Goal: Information Seeking & Learning: Learn about a topic

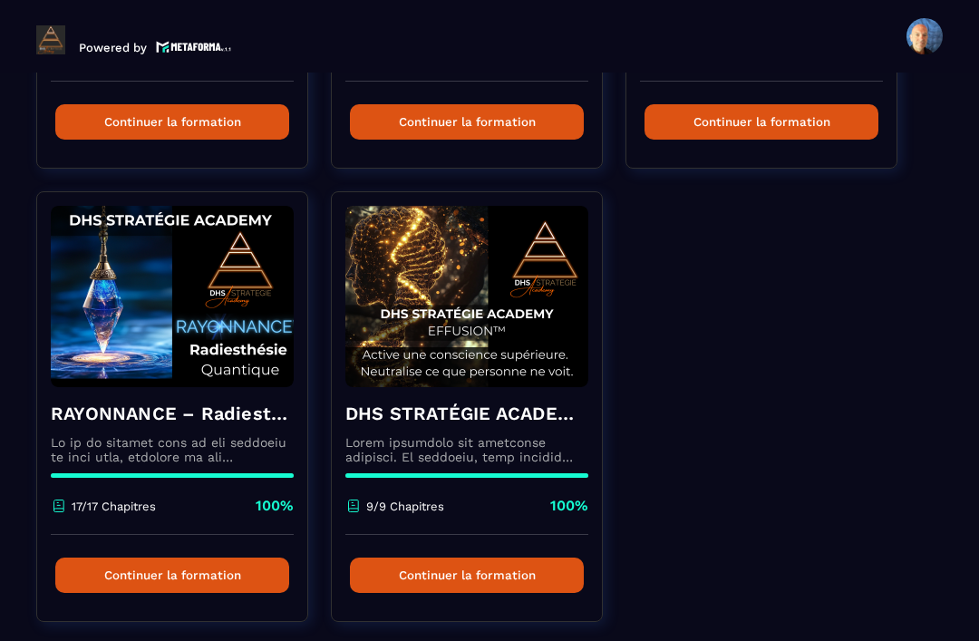
scroll to position [936, 0]
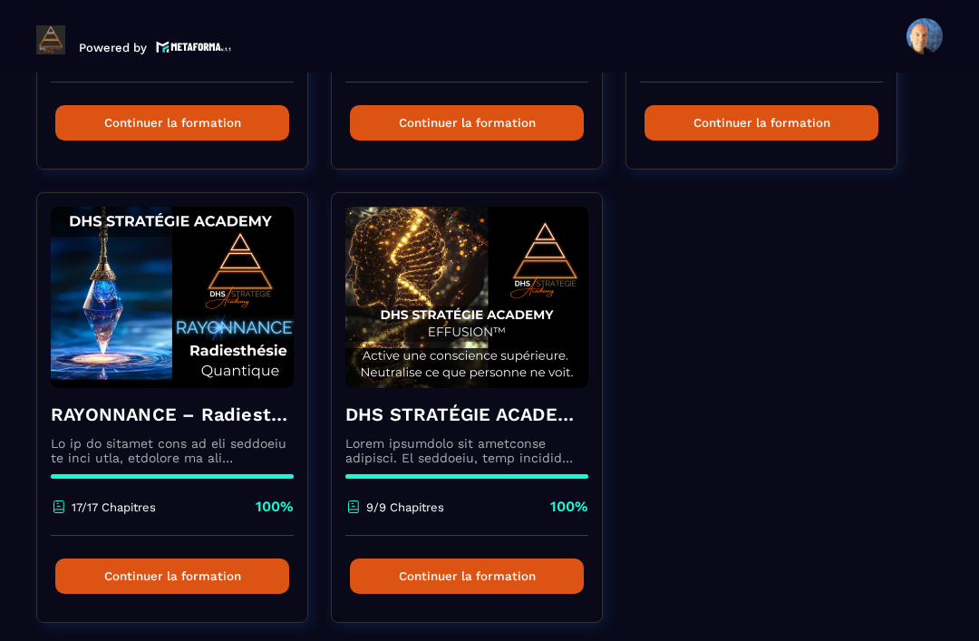
click at [195, 442] on p at bounding box center [172, 450] width 243 height 29
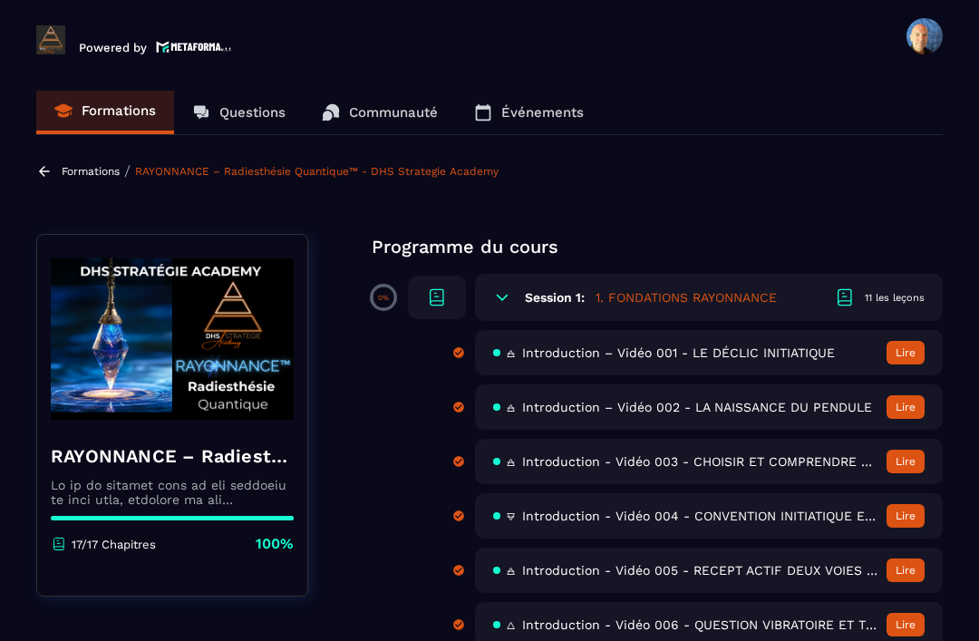
click at [264, 113] on p "Questions" at bounding box center [252, 112] width 66 height 16
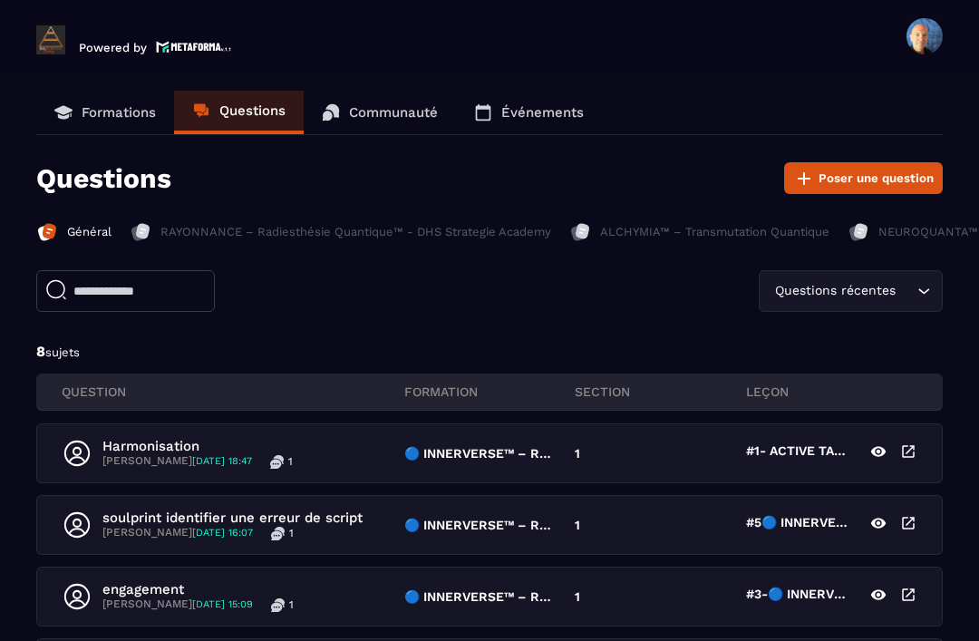
click at [395, 116] on p "Communauté" at bounding box center [393, 112] width 89 height 16
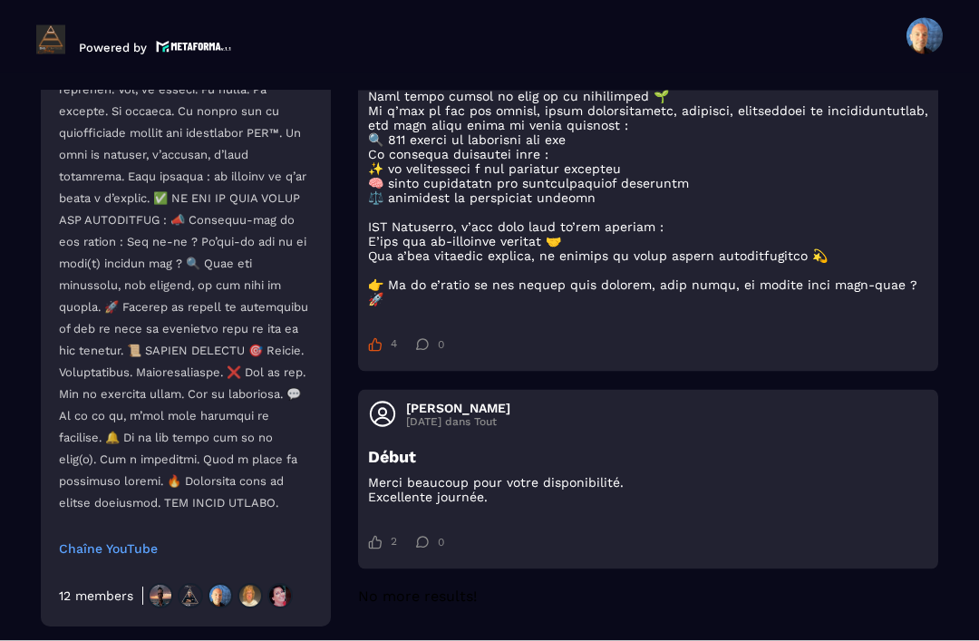
scroll to position [58, 0]
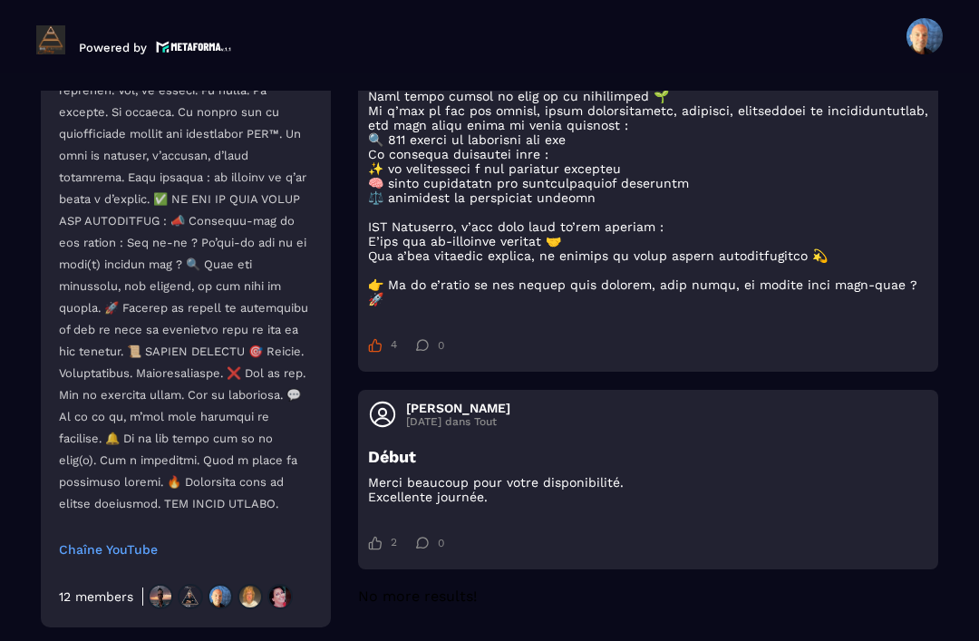
click at [108, 602] on div "12 members" at bounding box center [96, 596] width 74 height 15
click at [180, 596] on img at bounding box center [190, 596] width 25 height 25
click at [215, 598] on img at bounding box center [220, 596] width 25 height 25
click at [244, 599] on img at bounding box center [249, 596] width 25 height 25
click at [291, 603] on img at bounding box center [279, 596] width 25 height 25
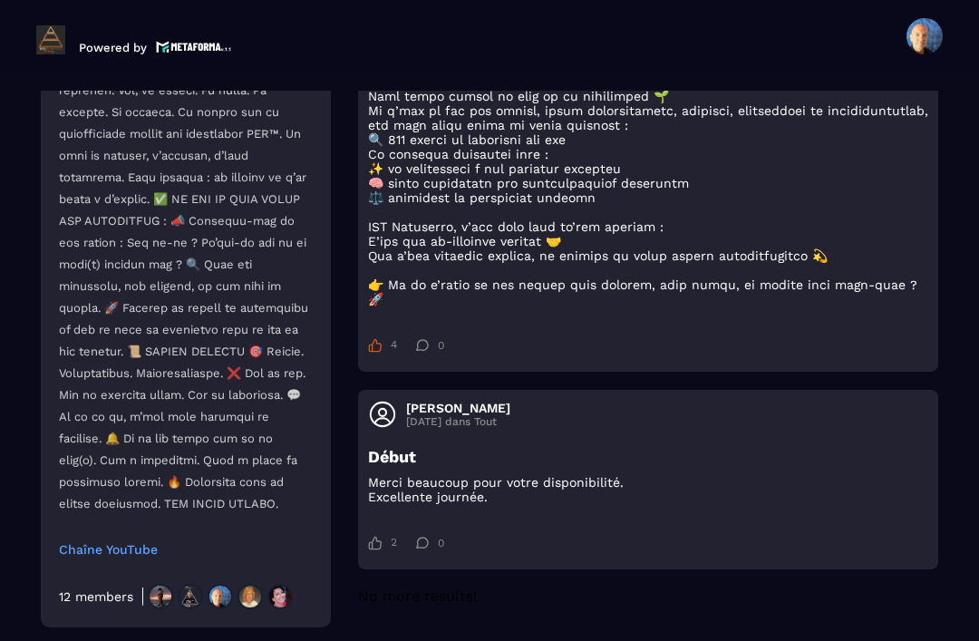
click at [122, 599] on div "12 members" at bounding box center [96, 596] width 74 height 15
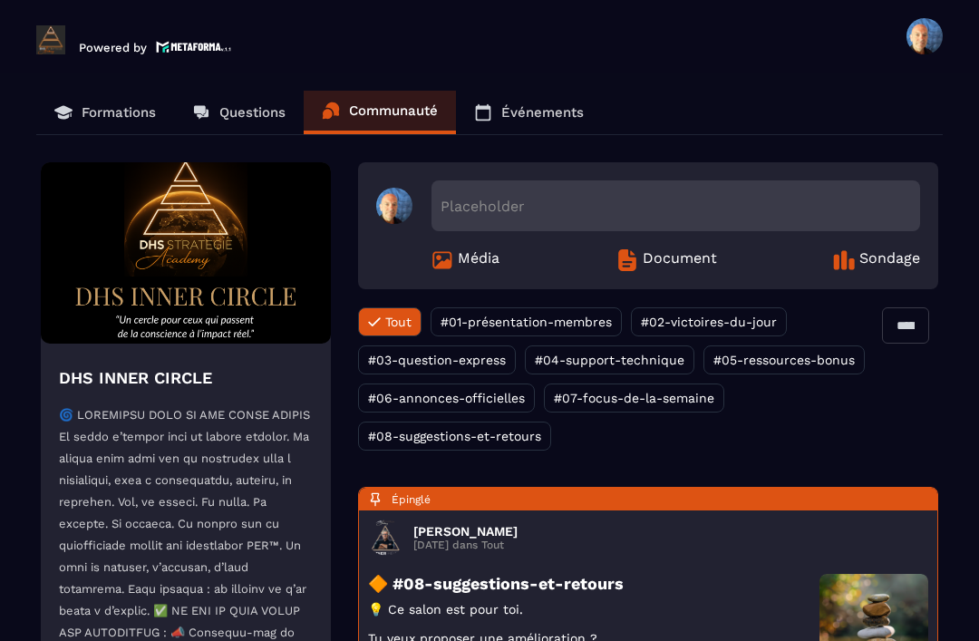
scroll to position [0, 0]
click at [243, 104] on p "Questions" at bounding box center [252, 112] width 66 height 16
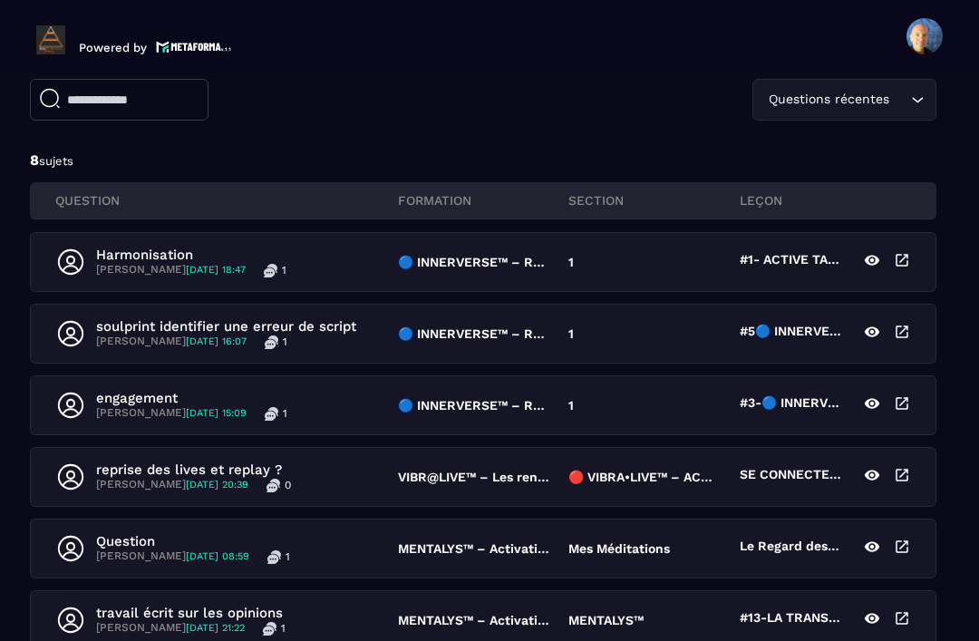
scroll to position [193, 6]
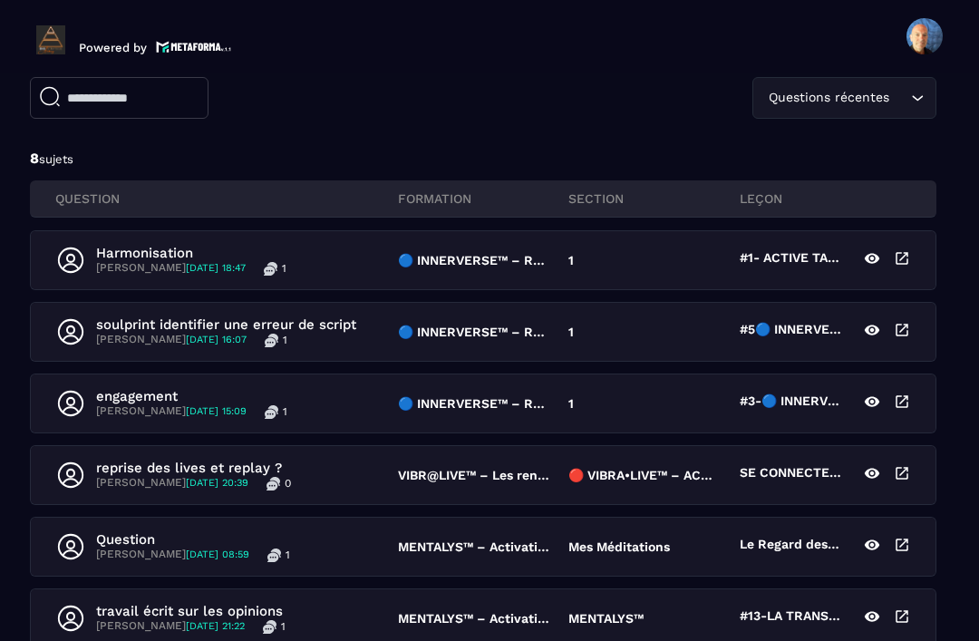
click at [336, 388] on div "engagement [PERSON_NAME] [DATE] 15:09 1" at bounding box center [227, 403] width 342 height 31
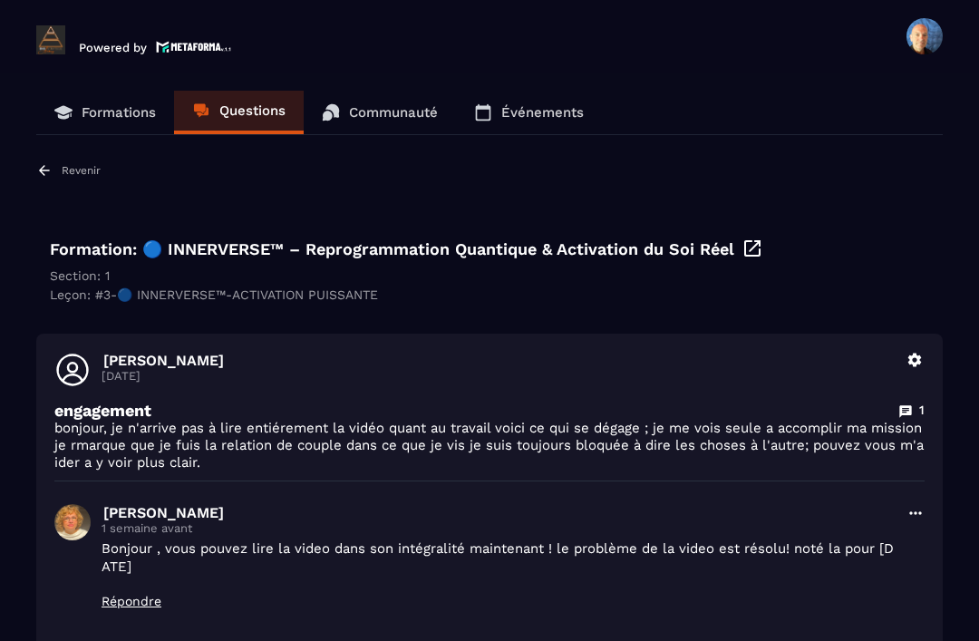
click at [379, 104] on p "Communauté" at bounding box center [393, 112] width 89 height 16
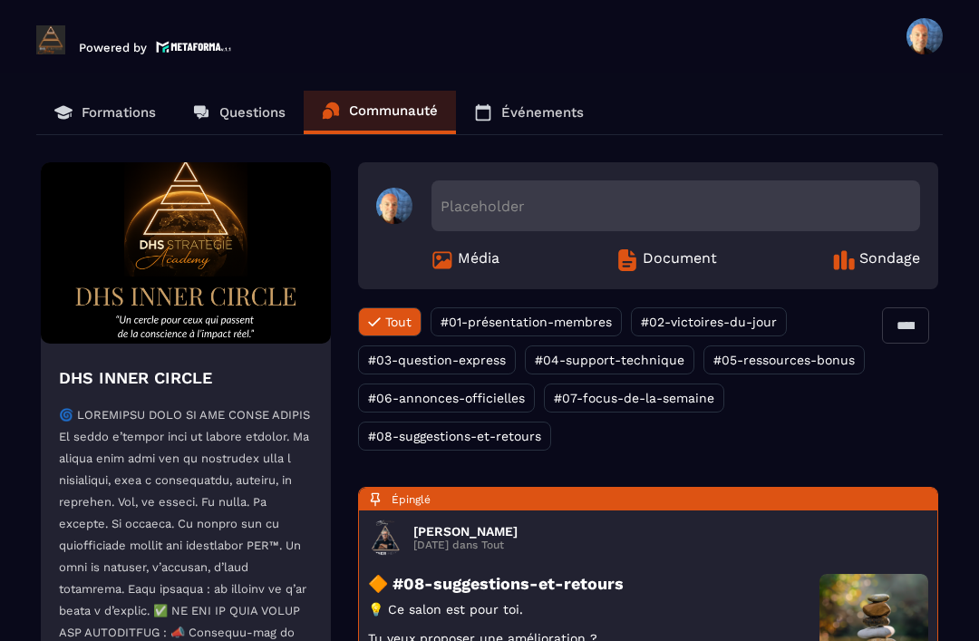
click at [545, 91] on link "Événements" at bounding box center [529, 113] width 146 height 44
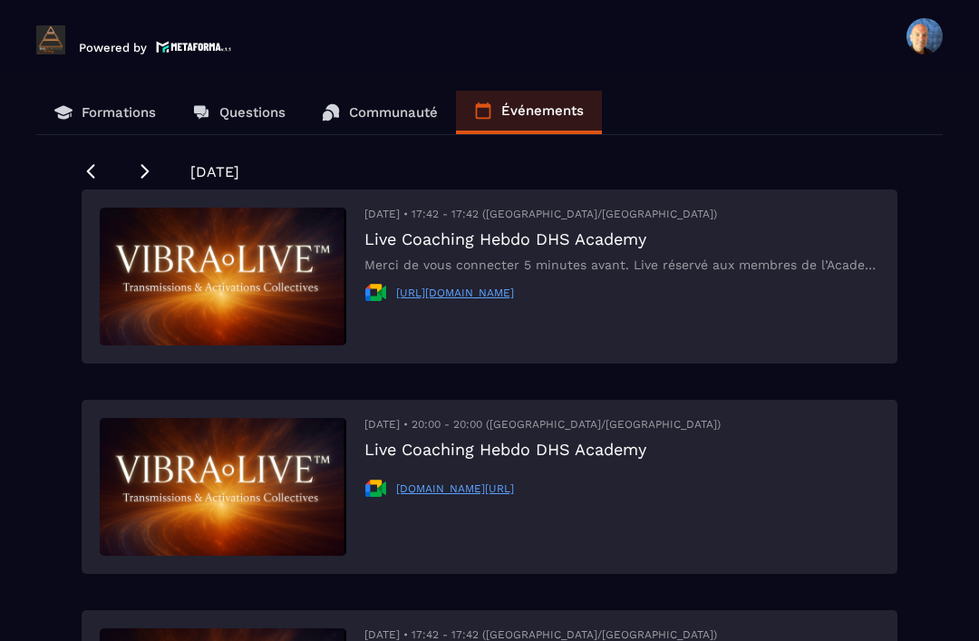
click at [247, 230] on img at bounding box center [223, 277] width 247 height 138
click at [475, 208] on div "[DATE] • 17:42 - 17:42 ([GEOGRAPHIC_DATA]/[GEOGRAPHIC_DATA]) Live Coaching Hebd…" at bounding box center [621, 277] width 515 height 138
click at [615, 257] on p "Merci de vous connecter 5 minutes avant. Live réservé aux membres de l’Academy" at bounding box center [621, 264] width 515 height 15
click at [89, 162] on icon at bounding box center [91, 171] width 18 height 18
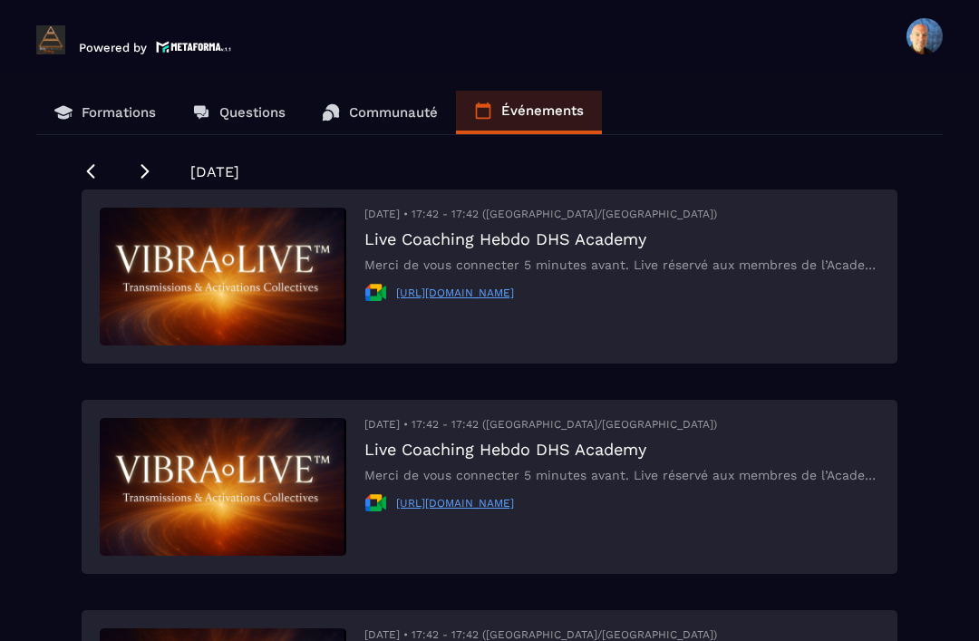
click at [98, 162] on icon at bounding box center [91, 171] width 18 height 18
click at [88, 162] on icon at bounding box center [91, 171] width 18 height 18
click at [93, 104] on p "Formations" at bounding box center [119, 112] width 74 height 16
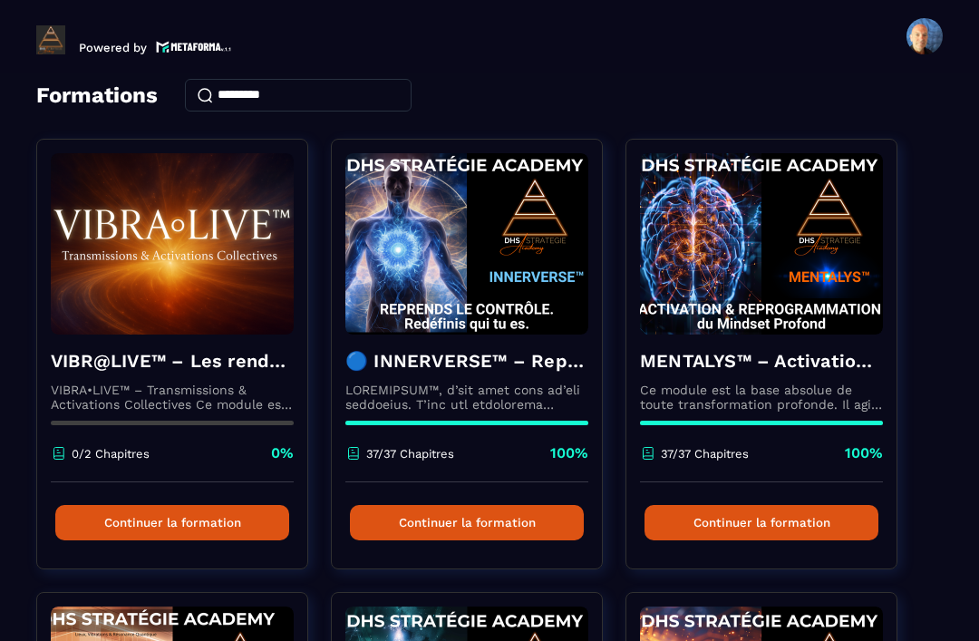
scroll to position [85, 0]
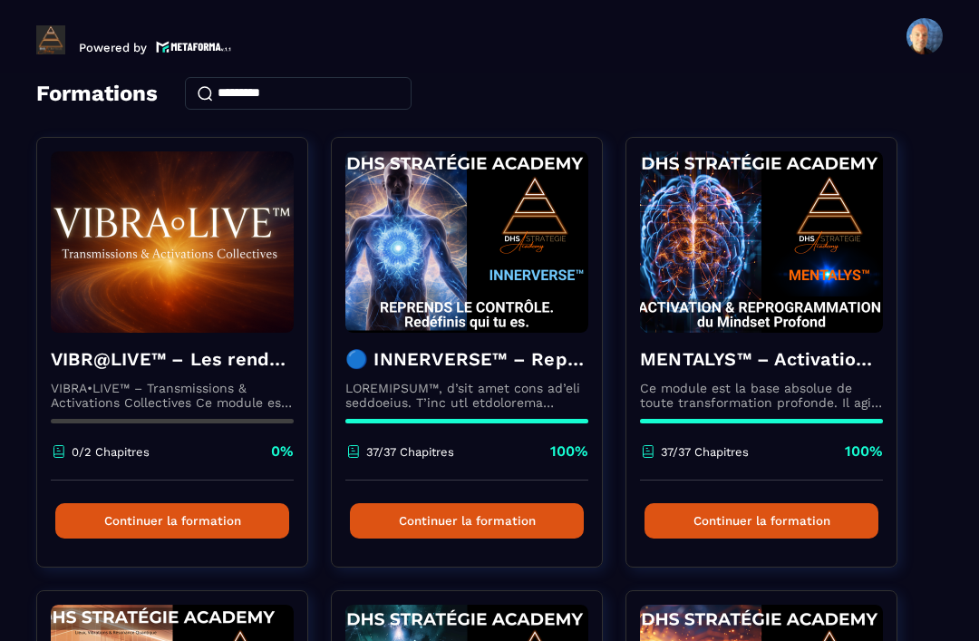
click at [204, 381] on p "VIBRA•LIVE™ – Transmissions & Activations Collectives Ce module est un espace v…" at bounding box center [172, 395] width 243 height 29
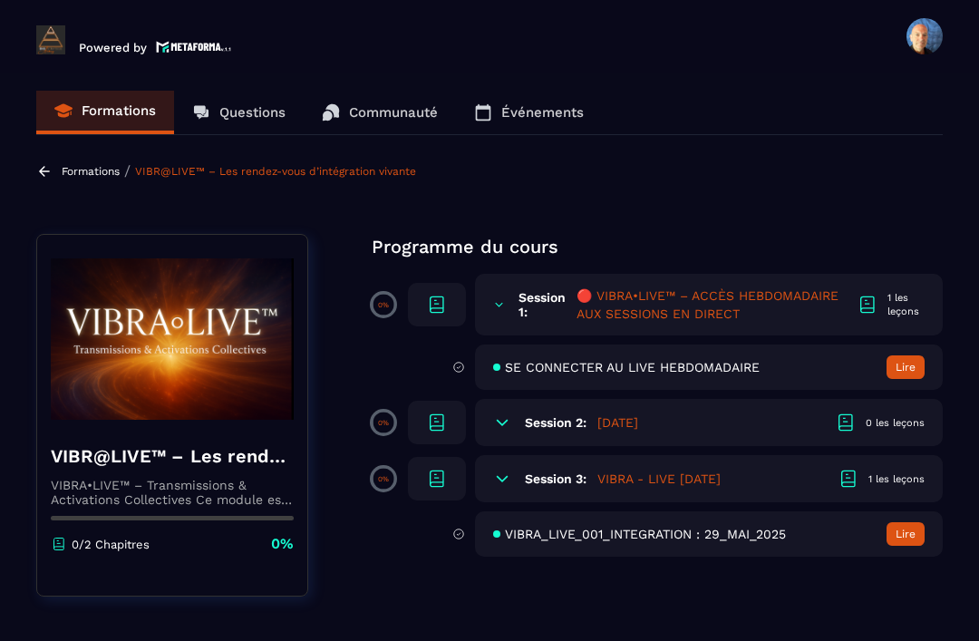
click at [913, 522] on button "Lire" at bounding box center [905, 534] width 38 height 24
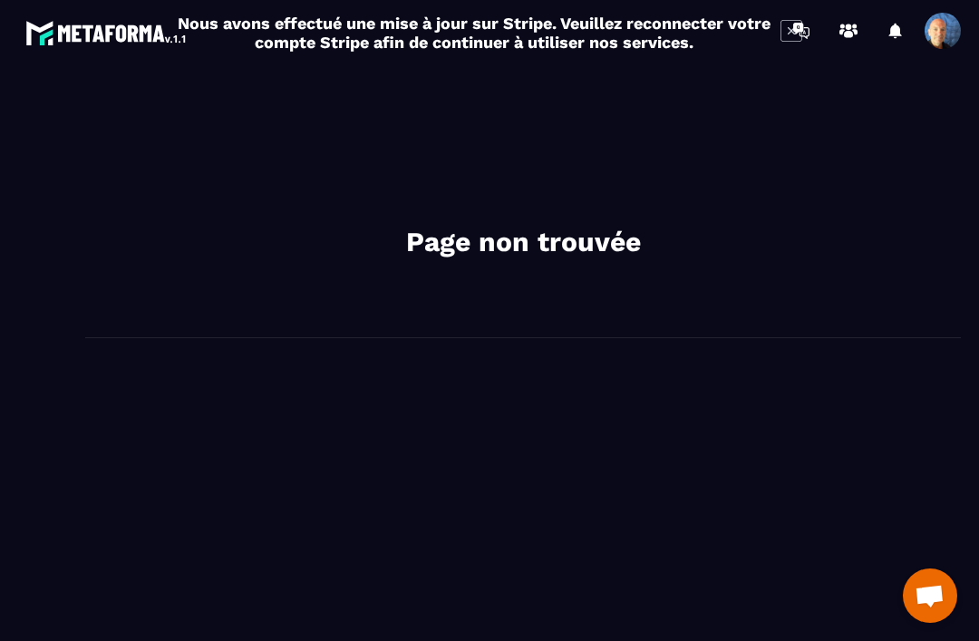
click at [783, 79] on div "Page non trouvée" at bounding box center [523, 208] width 876 height 259
click at [793, 79] on div "Page non trouvée" at bounding box center [523, 208] width 876 height 259
click at [790, 79] on div "Page non trouvée" at bounding box center [523, 208] width 876 height 259
click at [779, 79] on div "Page non trouvée" at bounding box center [523, 208] width 876 height 259
